Goal: Task Accomplishment & Management: Use online tool/utility

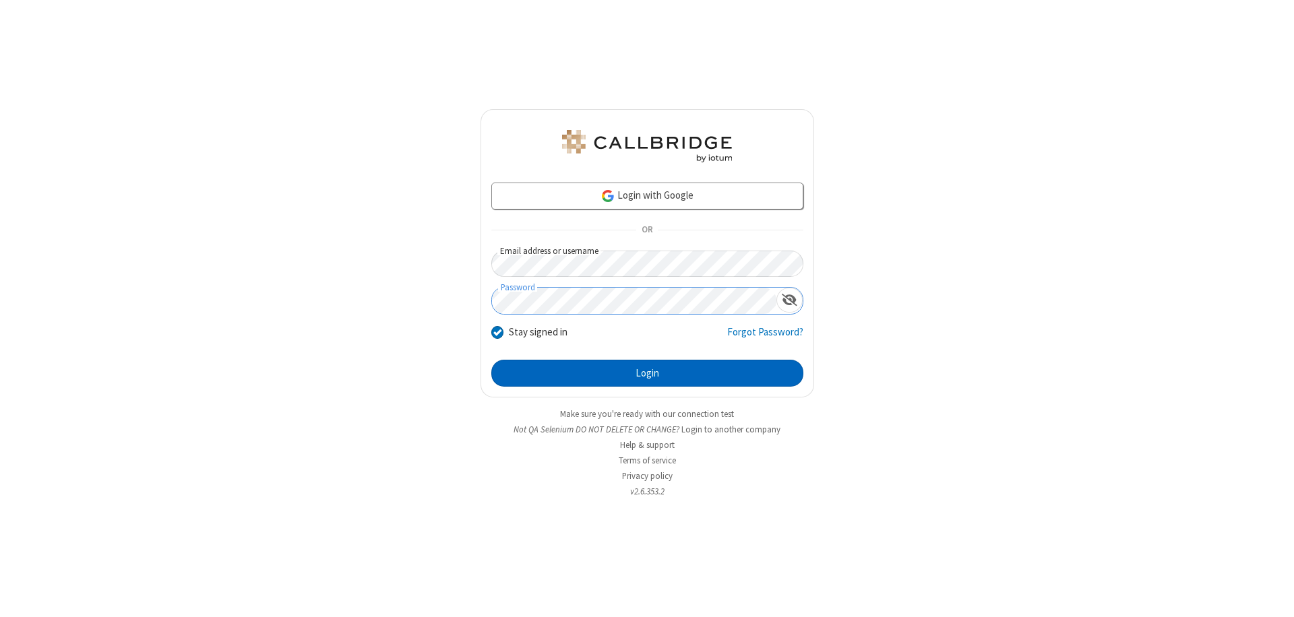
click at [647, 373] on button "Login" at bounding box center [647, 373] width 312 height 27
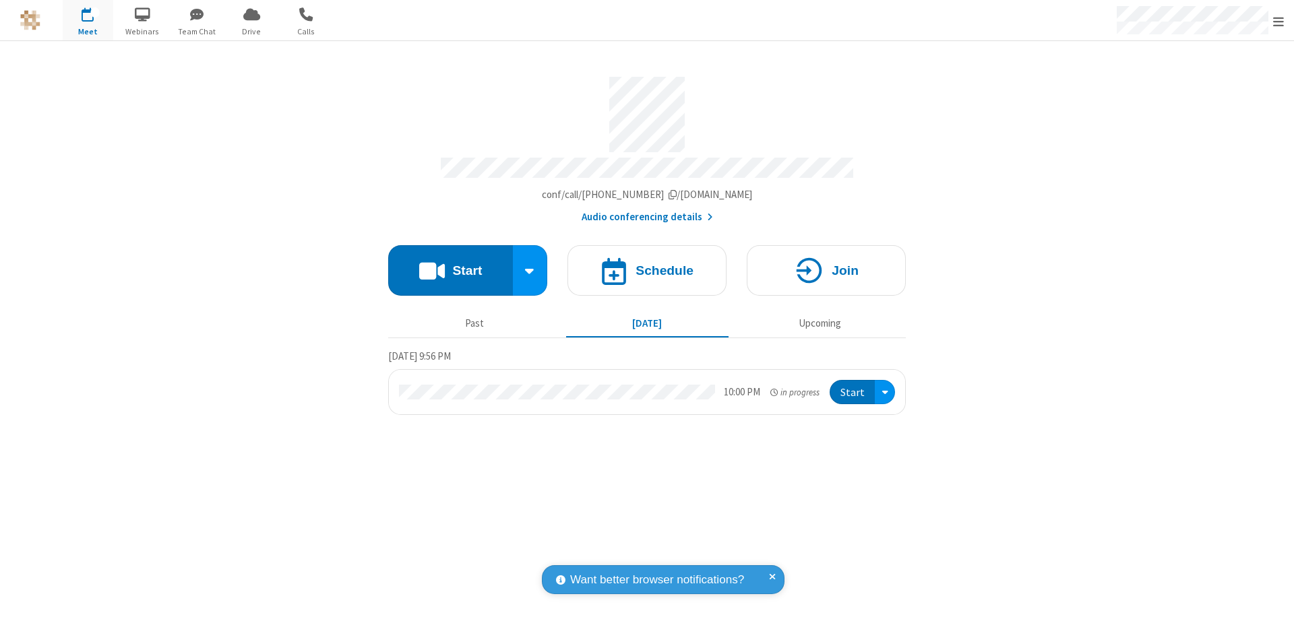
click at [450, 264] on button "Start" at bounding box center [450, 270] width 125 height 51
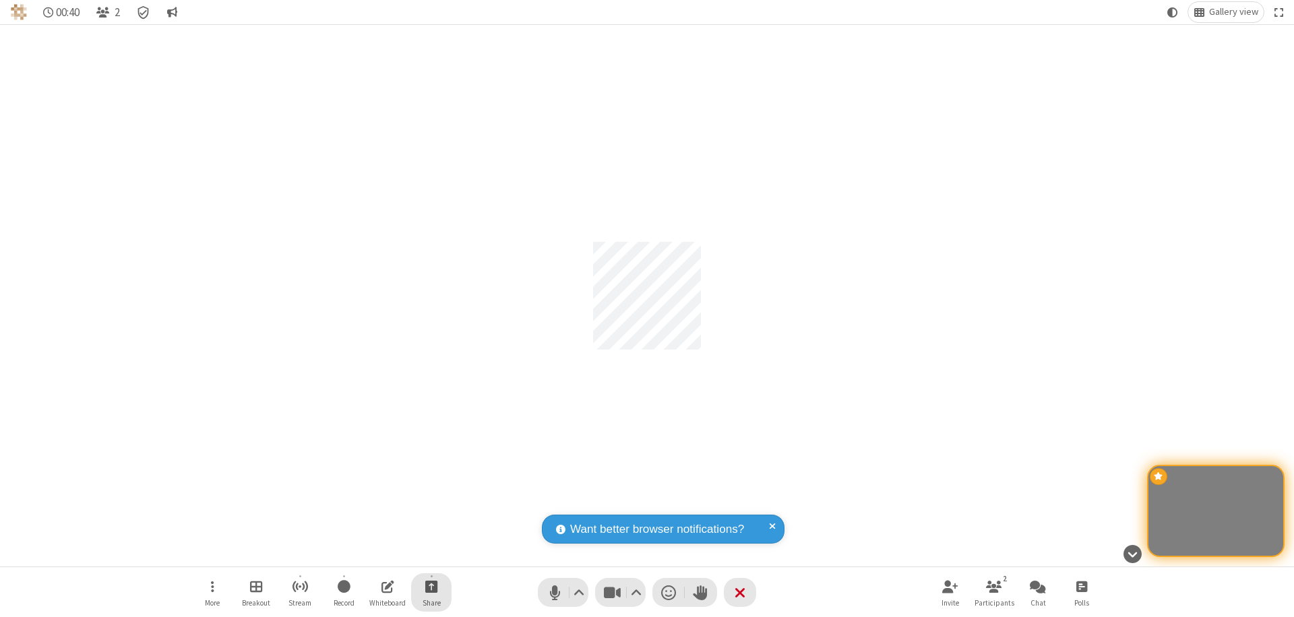
click at [431, 586] on span "Start sharing" at bounding box center [431, 586] width 13 height 17
click at [377, 554] on span "Share my screen" at bounding box center [376, 554] width 15 height 11
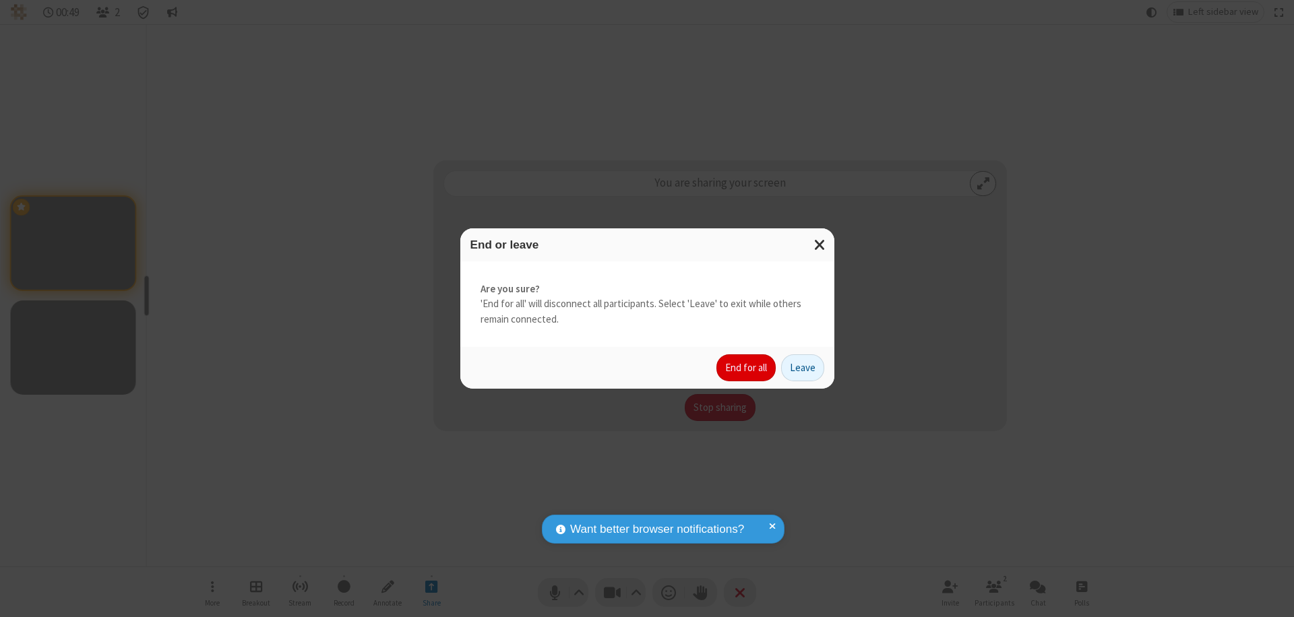
click at [747, 368] on button "End for all" at bounding box center [745, 367] width 59 height 27
